Goal: Task Accomplishment & Management: Manage account settings

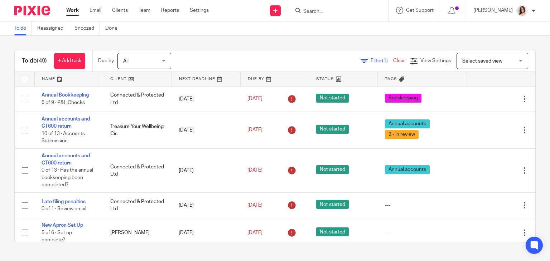
click at [328, 11] on input "Search" at bounding box center [335, 12] width 64 height 6
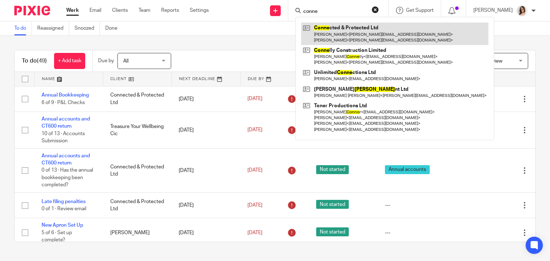
type input "conne"
click at [328, 30] on link at bounding box center [394, 34] width 187 height 22
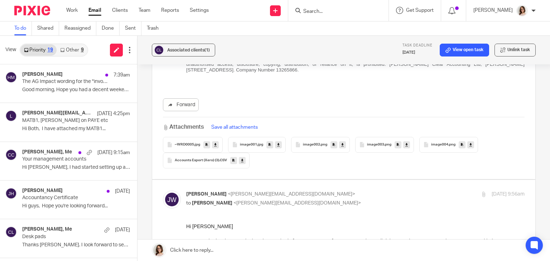
click at [96, 12] on link "Email" at bounding box center [94, 10] width 13 height 7
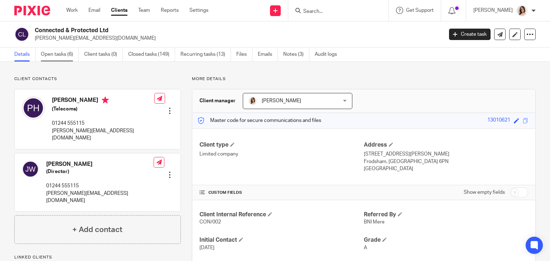
click at [65, 59] on link "Open tasks (6)" at bounding box center [60, 55] width 38 height 14
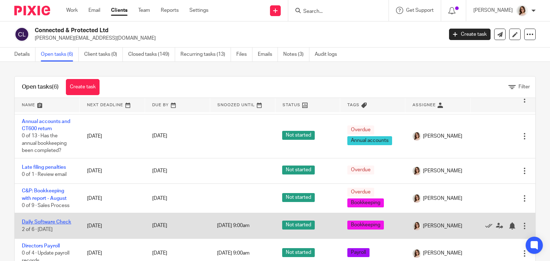
scroll to position [21, 0]
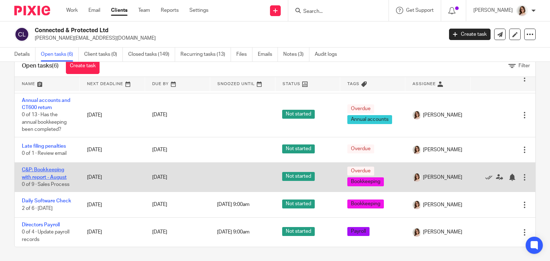
click at [50, 168] on link "C&P: Bookkeeping with report - August" at bounding box center [44, 174] width 45 height 12
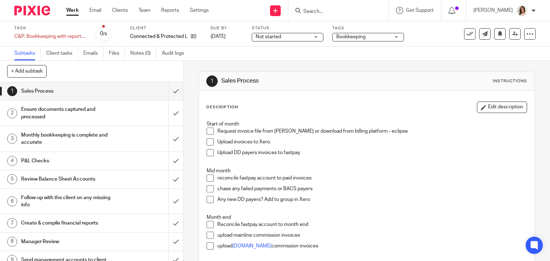
click at [209, 129] on span at bounding box center [210, 131] width 7 height 7
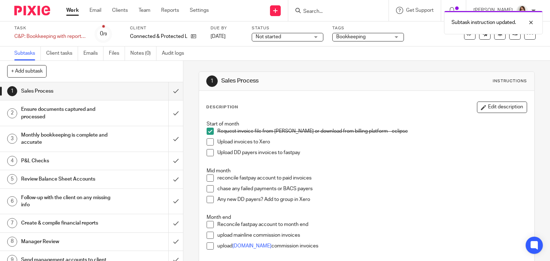
click at [207, 143] on span at bounding box center [210, 142] width 7 height 7
click at [207, 153] on span at bounding box center [210, 152] width 7 height 7
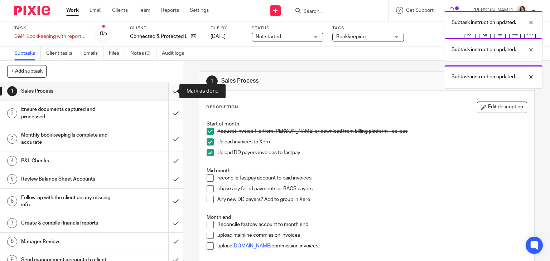
click at [167, 90] on input "submit" at bounding box center [91, 91] width 183 height 18
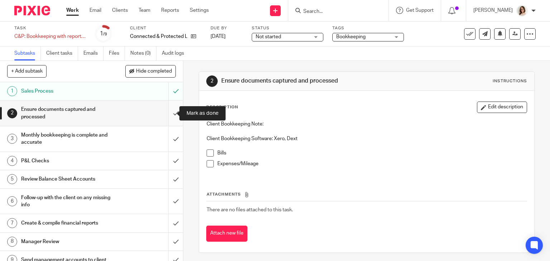
click at [169, 111] on input "submit" at bounding box center [91, 113] width 183 height 25
